Goal: Task Accomplishment & Management: Complete application form

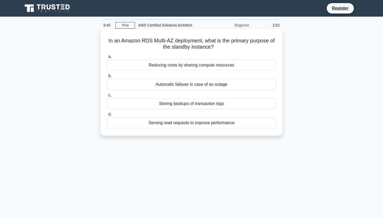
click at [172, 86] on div "Automatic failover in case of an outage" at bounding box center [191, 84] width 169 height 11
click at [107, 78] on input "b. Automatic failover in case of an outage" at bounding box center [107, 75] width 0 height 3
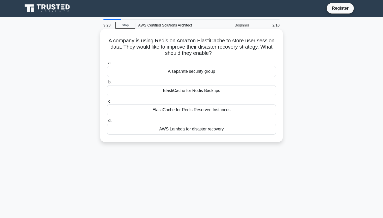
click at [172, 91] on div "ElastiCache for Redis Backups" at bounding box center [191, 90] width 169 height 11
click at [107, 84] on input "b. ElastiCache for Redis Backups" at bounding box center [107, 82] width 0 height 3
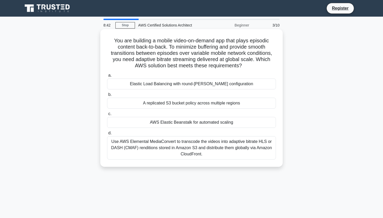
click at [263, 149] on div "Use AWS Elemental MediaConvert to transcode the videos into adaptive bitrate HL…" at bounding box center [191, 147] width 169 height 23
click at [107, 135] on input "d. Use AWS Elemental MediaConvert to transcode the videos into adaptive bitrate…" at bounding box center [107, 133] width 0 height 3
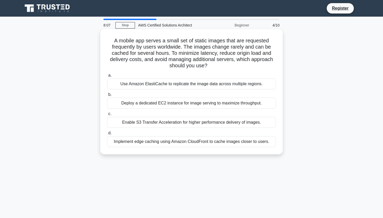
click at [220, 143] on div "Implement edge caching using Amazon CloudFront to cache images closer to users." at bounding box center [191, 141] width 169 height 11
click at [107, 135] on input "d. Implement edge caching using Amazon CloudFront to cache images closer to use…" at bounding box center [107, 133] width 0 height 3
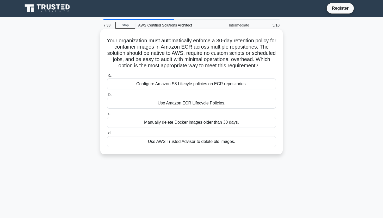
click at [232, 84] on div "Configure Amazon S3 Lifecyle policies on ECR repositories." at bounding box center [191, 84] width 169 height 11
click at [107, 77] on input "a. Configure Amazon S3 Lifecyle policies on ECR repositories." at bounding box center [107, 75] width 0 height 3
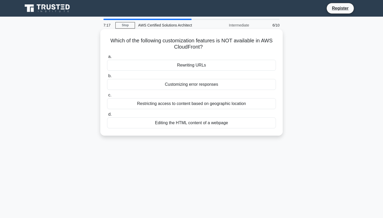
click at [259, 125] on div "Editing the HTML content of a webpage" at bounding box center [191, 123] width 169 height 11
click at [107, 116] on input "d. Editing the HTML content of a webpage" at bounding box center [107, 114] width 0 height 3
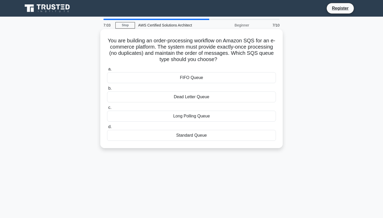
click at [251, 77] on div "FIFO Queue" at bounding box center [191, 77] width 169 height 11
click at [107, 71] on input "a. FIFO Queue" at bounding box center [107, 69] width 0 height 3
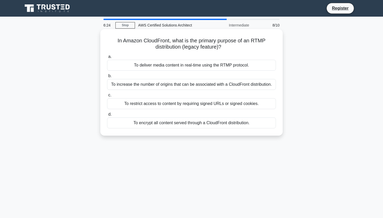
click at [248, 67] on div "To deliver media content in real-time using the RTMP protocol." at bounding box center [191, 65] width 169 height 11
click at [107, 59] on input "a. To deliver media content in real-time using the RTMP protocol." at bounding box center [107, 56] width 0 height 3
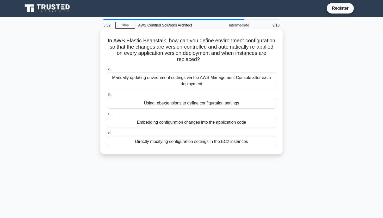
click at [197, 104] on div "Using .ebextensions to define configuration settings" at bounding box center [191, 103] width 169 height 11
click at [107, 97] on input "b. Using .ebextensions to define configuration settings" at bounding box center [107, 94] width 0 height 3
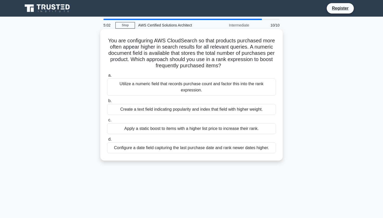
click at [206, 128] on div "Apply a static boost to items with a higher list price to increase their rank." at bounding box center [191, 128] width 169 height 11
click at [107, 122] on input "c. Apply a static boost to items with a higher list price to increase their ran…" at bounding box center [107, 120] width 0 height 3
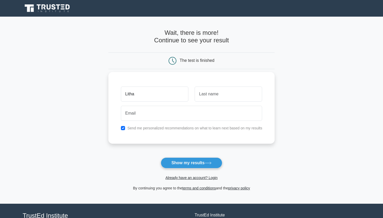
type input "Litha"
type input "Xanti"
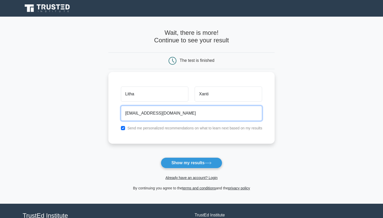
type input "[EMAIL_ADDRESS][DOMAIN_NAME]"
click at [124, 129] on input "checkbox" at bounding box center [123, 128] width 4 height 4
checkbox input "false"
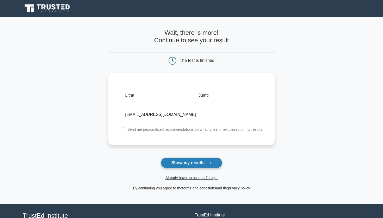
click at [171, 163] on button "Show my results" at bounding box center [191, 163] width 61 height 11
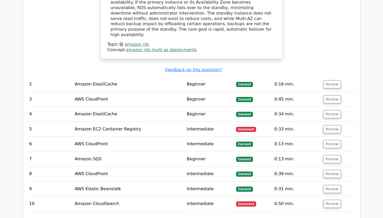
scroll to position [607, 0]
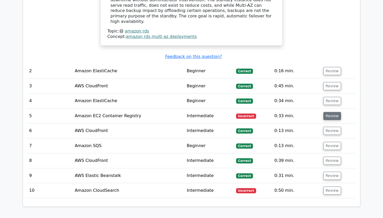
click at [332, 112] on button "Review" at bounding box center [332, 116] width 18 height 8
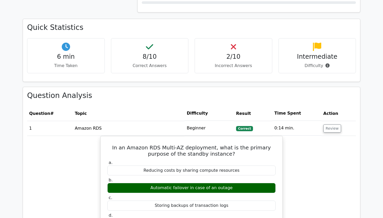
scroll to position [330, 0]
